Goal: Information Seeking & Learning: Learn about a topic

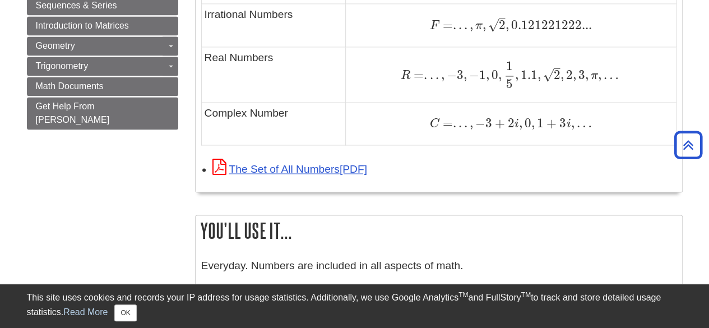
scroll to position [919, 0]
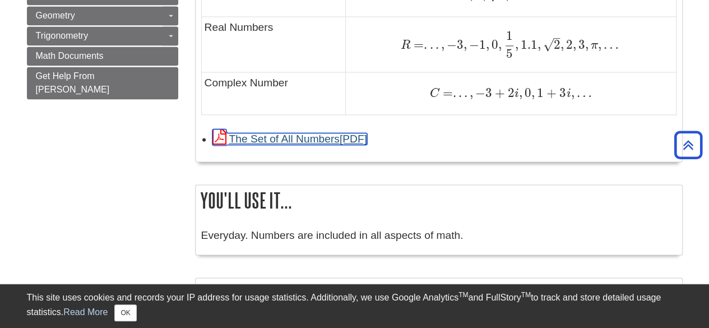
click at [339, 136] on link "The Set of All Numbers" at bounding box center [289, 139] width 155 height 12
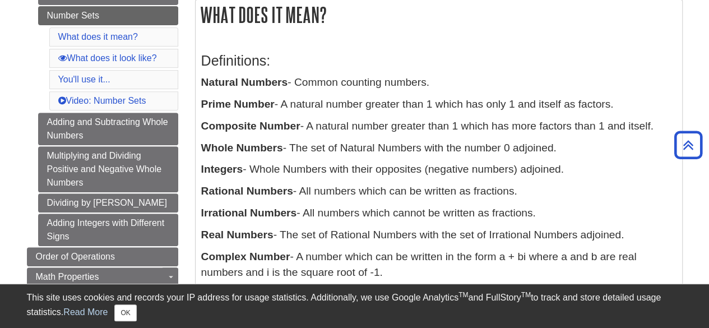
scroll to position [216, 0]
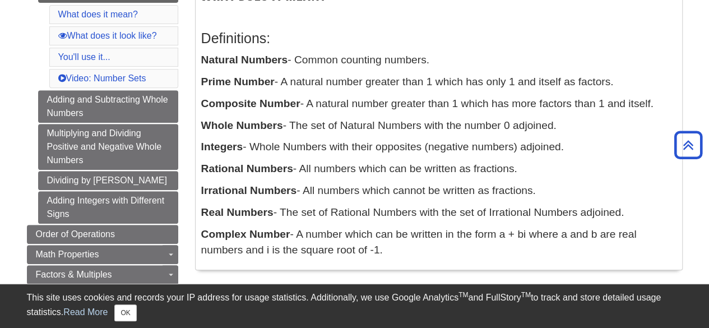
scroll to position [239, 0]
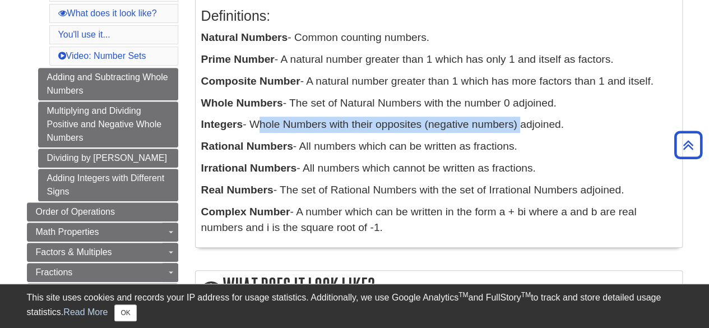
drag, startPoint x: 251, startPoint y: 124, endPoint x: 520, endPoint y: 117, distance: 269.8
click at [520, 117] on p "Integers - Whole Numbers with their opposites (negative numbers) adjoined." at bounding box center [438, 125] width 475 height 16
copy p "Whole Numbers with their opposites (negative numbers)"
